Goal: Task Accomplishment & Management: Use online tool/utility

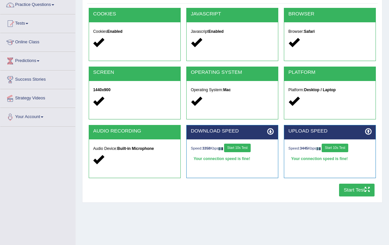
click at [14, 22] on div at bounding box center [10, 24] width 10 height 10
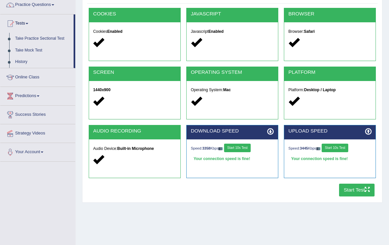
click at [14, 21] on div at bounding box center [10, 24] width 10 height 10
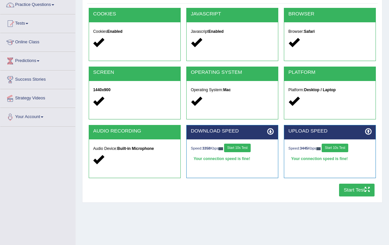
click at [15, 24] on link "Tests" at bounding box center [37, 22] width 75 height 16
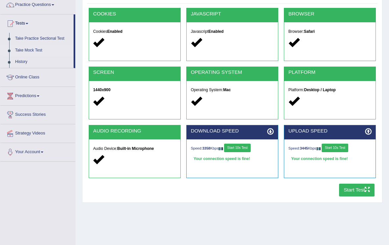
click at [31, 53] on link "Take Mock Test" at bounding box center [42, 51] width 61 height 12
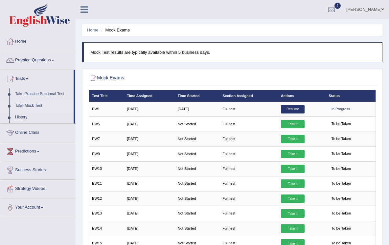
click at [140, 47] on blockquote "Mock Test results are typically available within 5 business days." at bounding box center [232, 52] width 300 height 20
click at [31, 104] on link "Take Mock Test" at bounding box center [42, 106] width 61 height 12
click at [374, 10] on link "[PERSON_NAME]" at bounding box center [365, 8] width 48 height 17
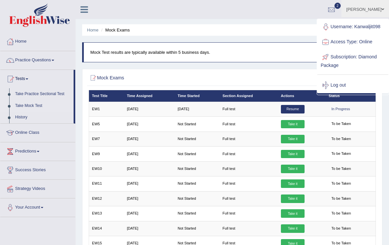
click at [365, 27] on link "Username: Kanwaljit098" at bounding box center [352, 26] width 71 height 15
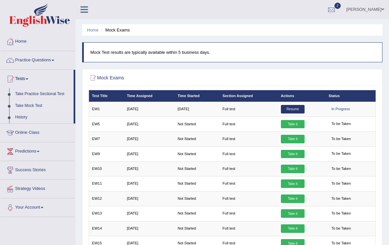
click at [120, 33] on ul "Home Mock Exams" at bounding box center [232, 29] width 300 height 11
click at [118, 30] on li "Mock Exams" at bounding box center [114, 30] width 30 height 6
click at [18, 78] on link "Tests" at bounding box center [36, 78] width 73 height 16
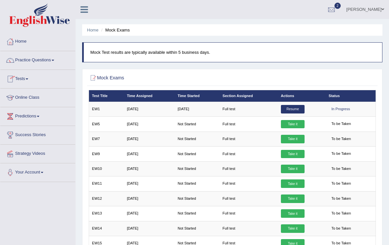
click at [35, 79] on link "Tests" at bounding box center [37, 78] width 75 height 16
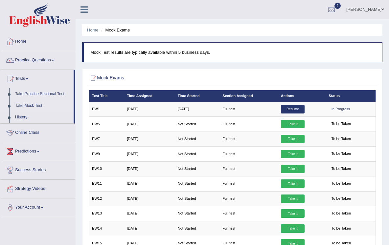
click at [33, 105] on link "Take Mock Test" at bounding box center [42, 106] width 61 height 12
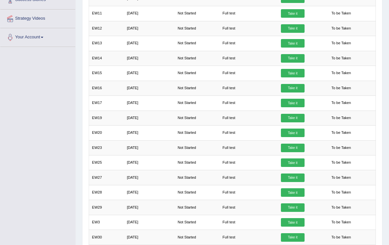
scroll to position [172, 0]
